Goal: Find specific page/section: Find specific page/section

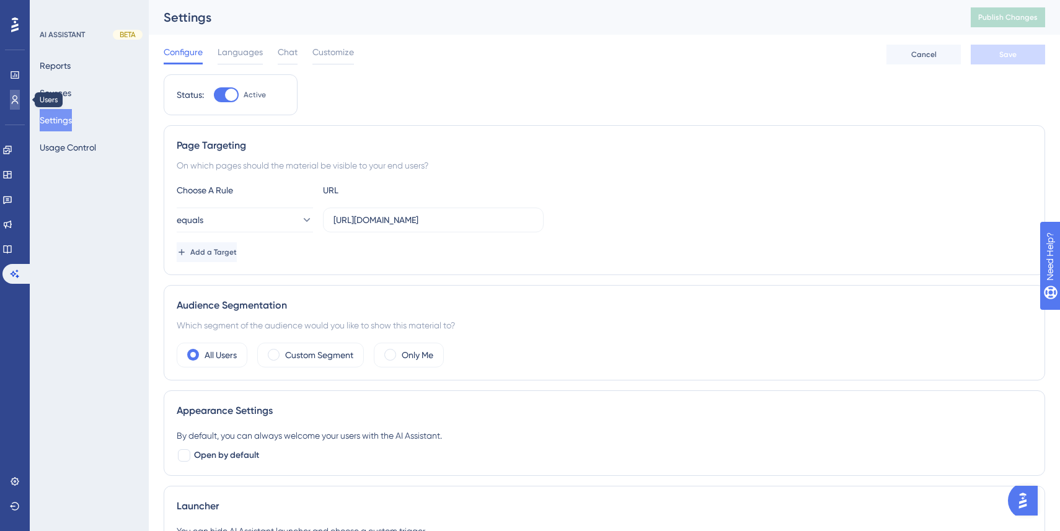
click at [16, 107] on link at bounding box center [15, 100] width 10 height 20
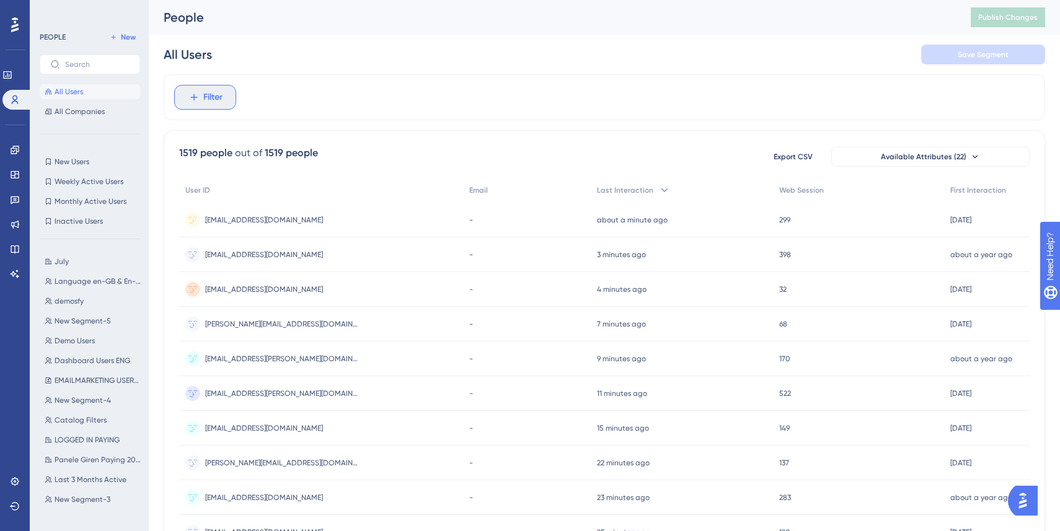
click at [197, 91] on button "Filter" at bounding box center [205, 97] width 62 height 25
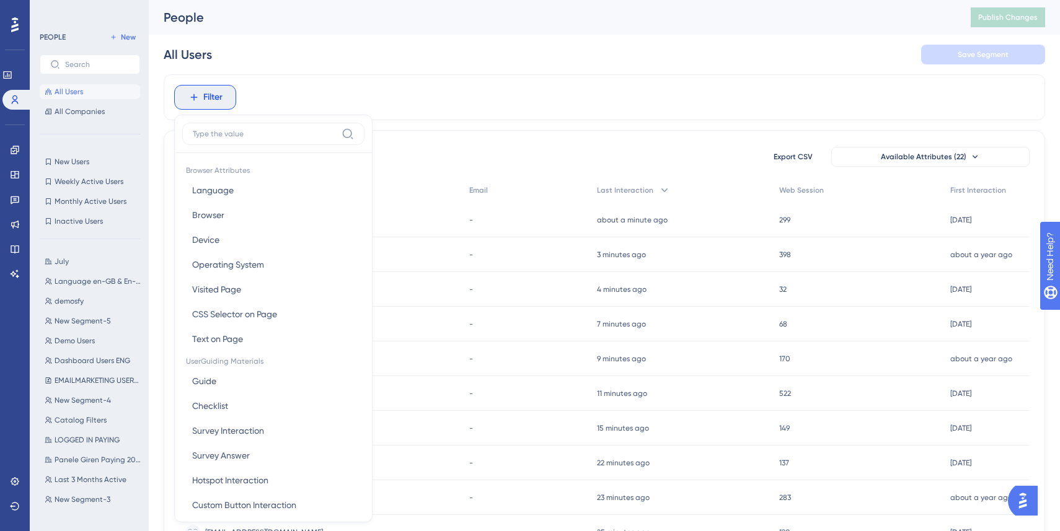
scroll to position [50, 0]
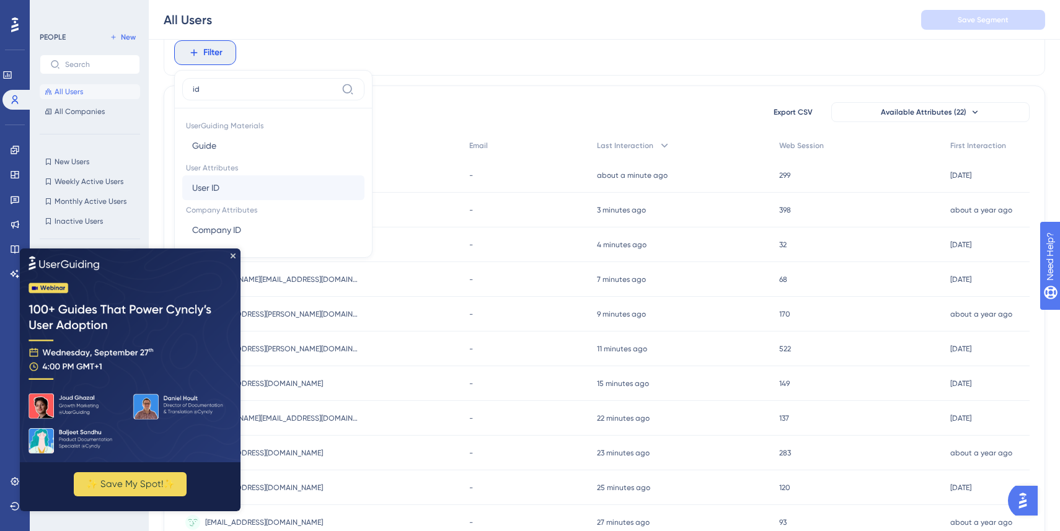
type input "id"
click at [283, 184] on button "User ID User ID" at bounding box center [273, 187] width 182 height 25
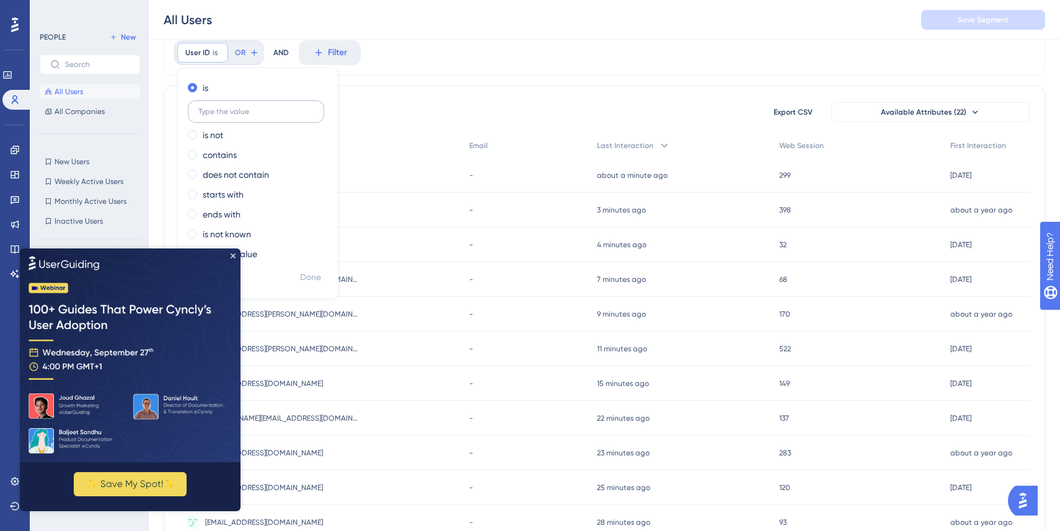
type input "e"
type input "mertcan"
click at [227, 148] on label "contains" at bounding box center [220, 155] width 34 height 15
click at [313, 275] on span "Done" at bounding box center [310, 277] width 21 height 15
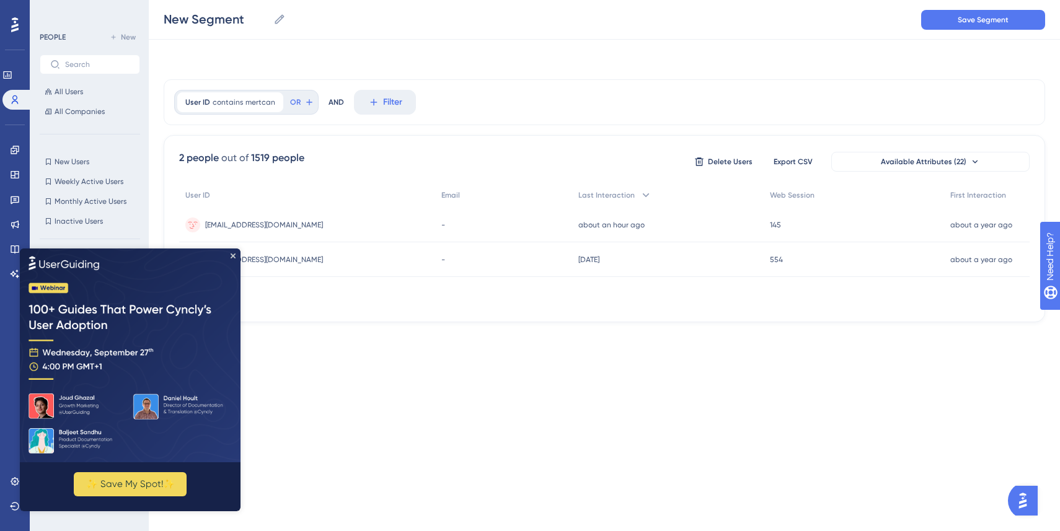
scroll to position [0, 0]
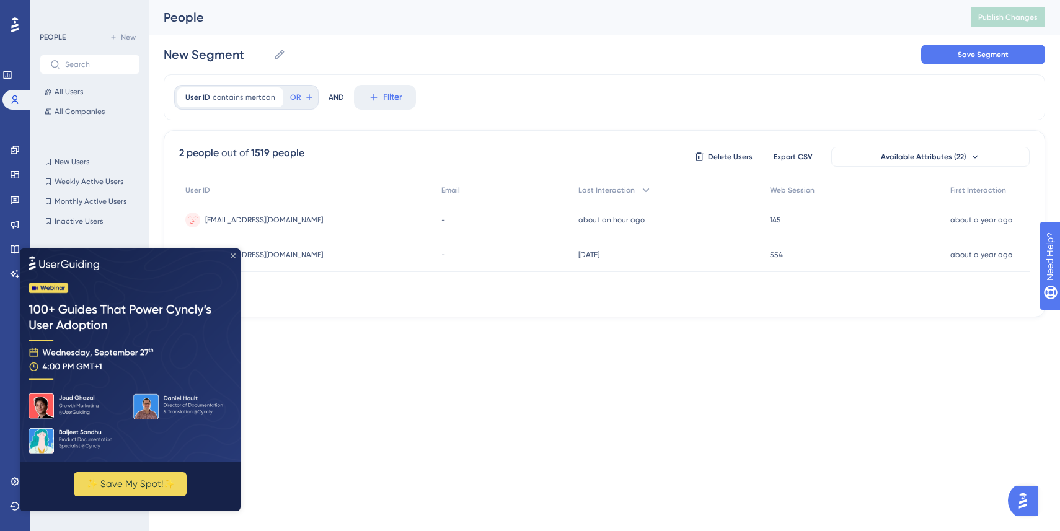
click at [234, 254] on icon "Close Preview" at bounding box center [233, 255] width 5 height 5
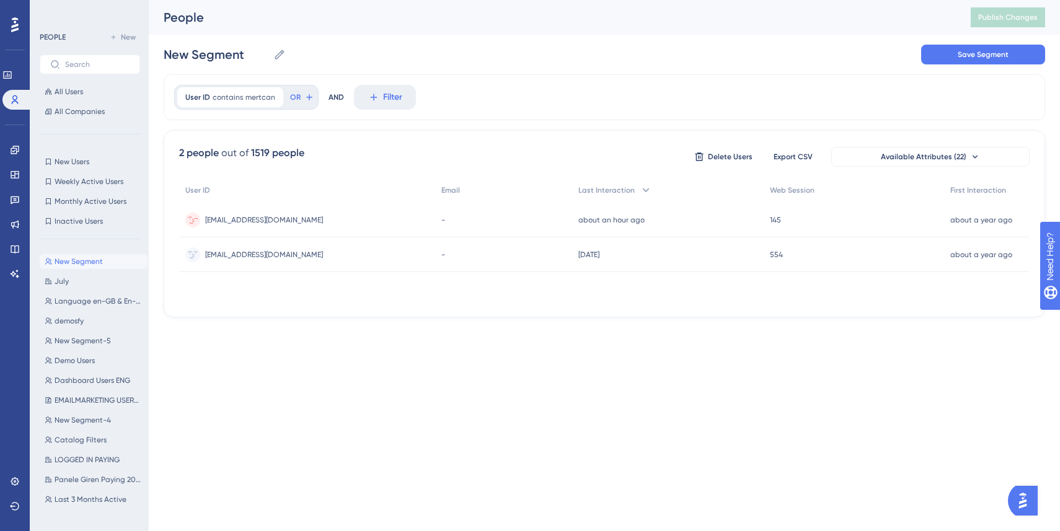
click at [406, 219] on div "[EMAIL_ADDRESS][DOMAIN_NAME] [DOMAIN_NAME][EMAIL_ADDRESS][DOMAIN_NAME]" at bounding box center [307, 220] width 256 height 35
